Goal: Obtain resource: Download file/media

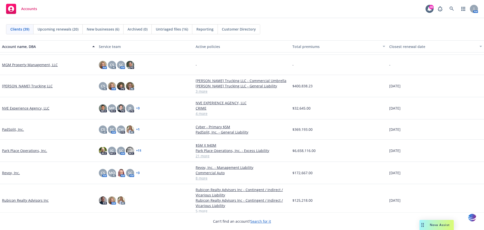
scroll to position [433, 0]
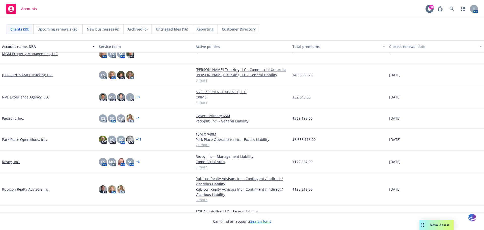
click at [8, 161] on link "Revoy, Inc." at bounding box center [11, 161] width 18 height 5
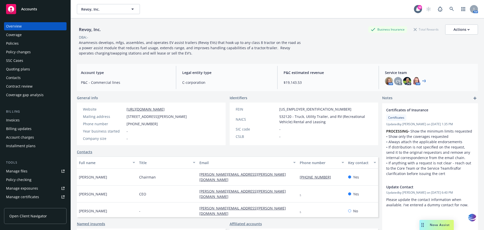
click at [11, 42] on div "Policies" at bounding box center [12, 43] width 13 height 8
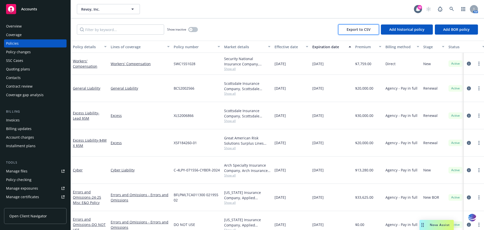
click at [345, 30] on button "Export to CSV" at bounding box center [359, 29] width 41 height 10
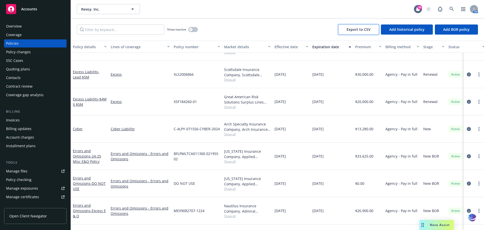
scroll to position [45, 0]
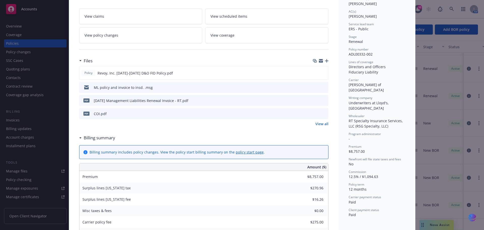
scroll to position [80, 0]
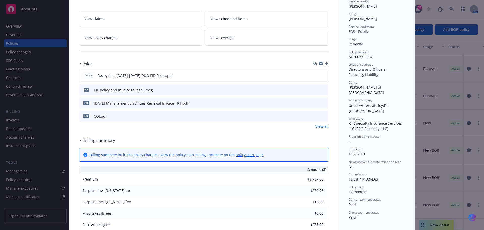
click at [323, 128] on link "View all" at bounding box center [322, 126] width 13 height 5
